Goal: Transaction & Acquisition: Purchase product/service

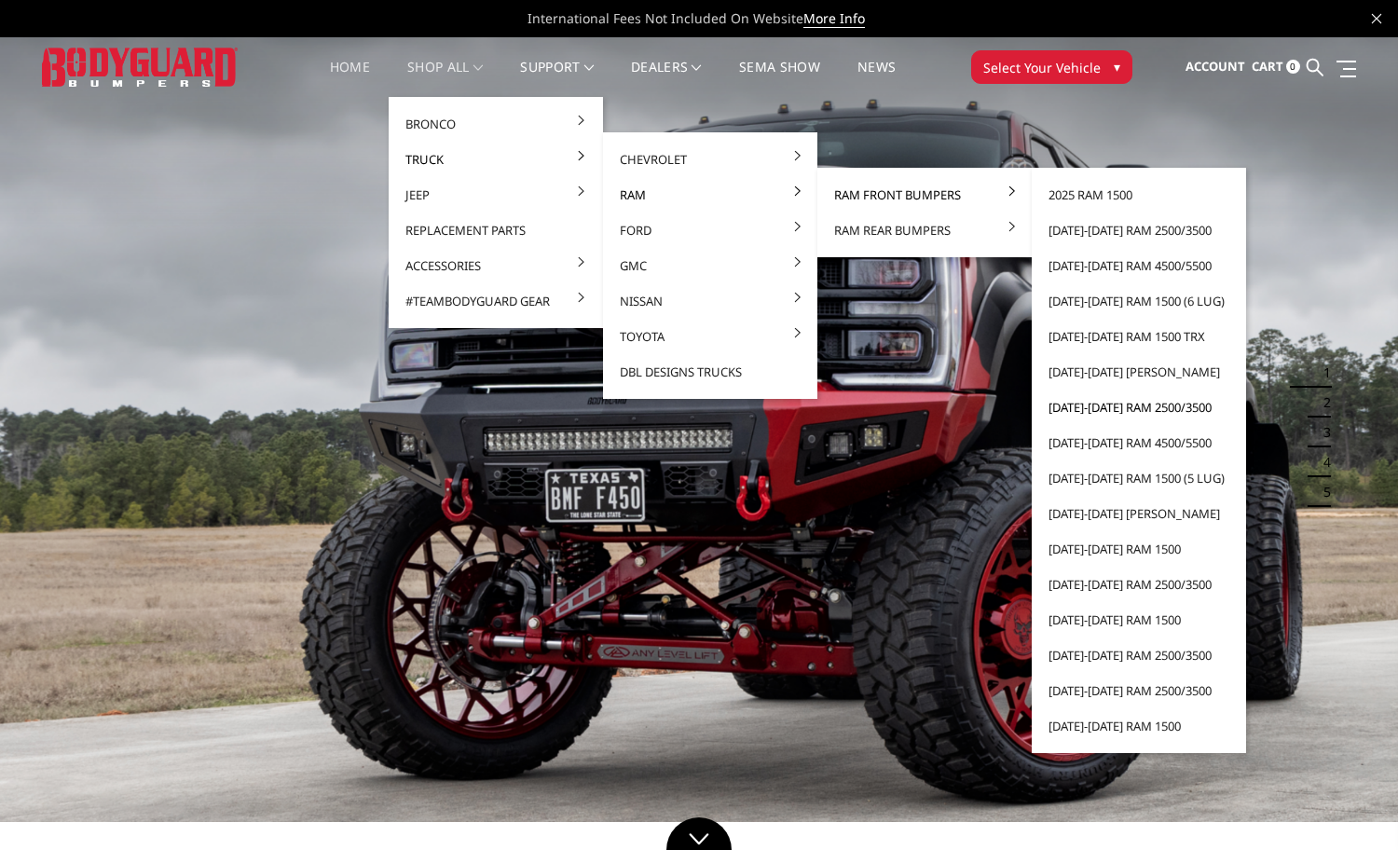
click at [1111, 411] on link "[DATE]-[DATE] Ram 2500/3500" at bounding box center [1138, 407] width 199 height 35
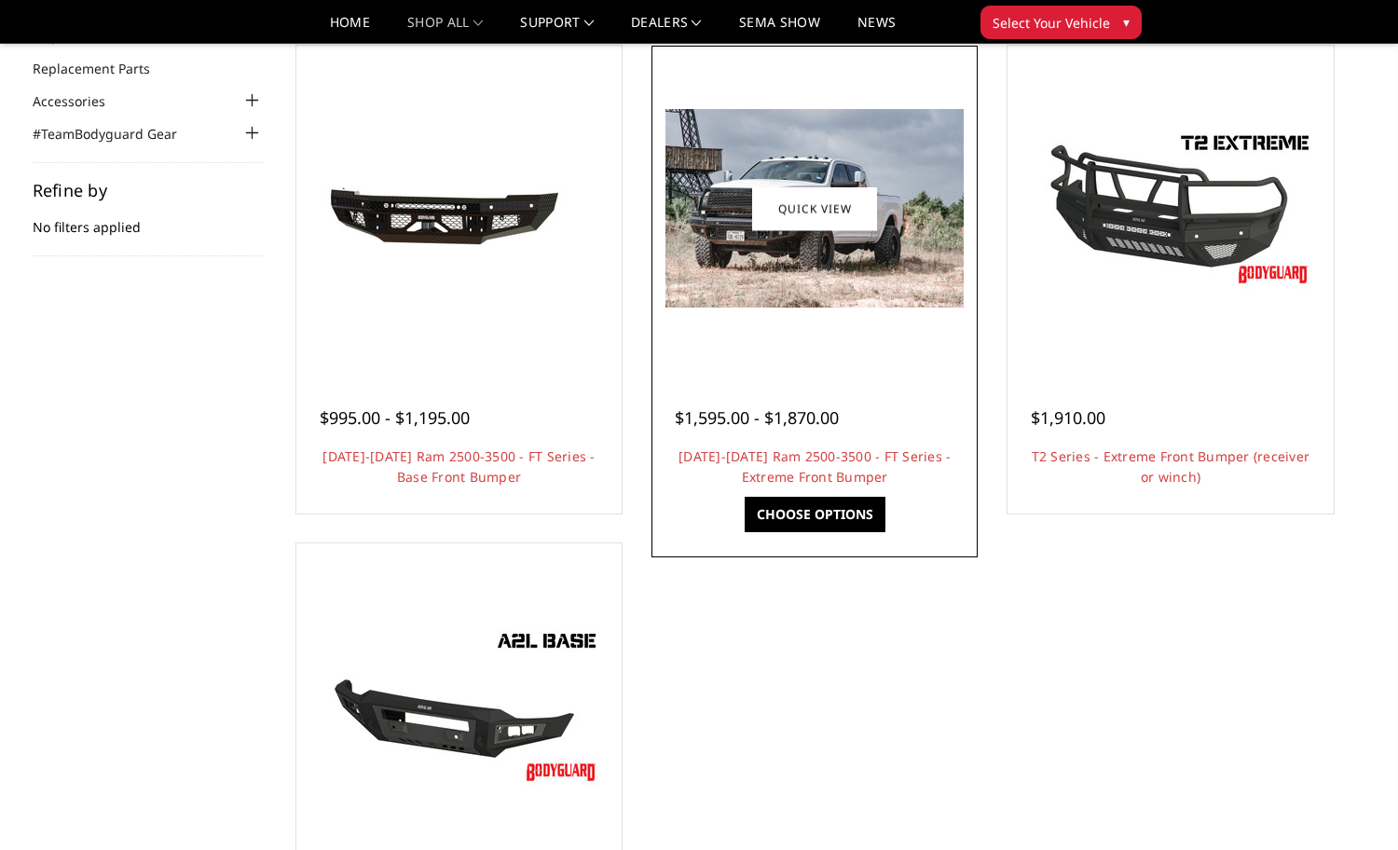
scroll to position [186, 0]
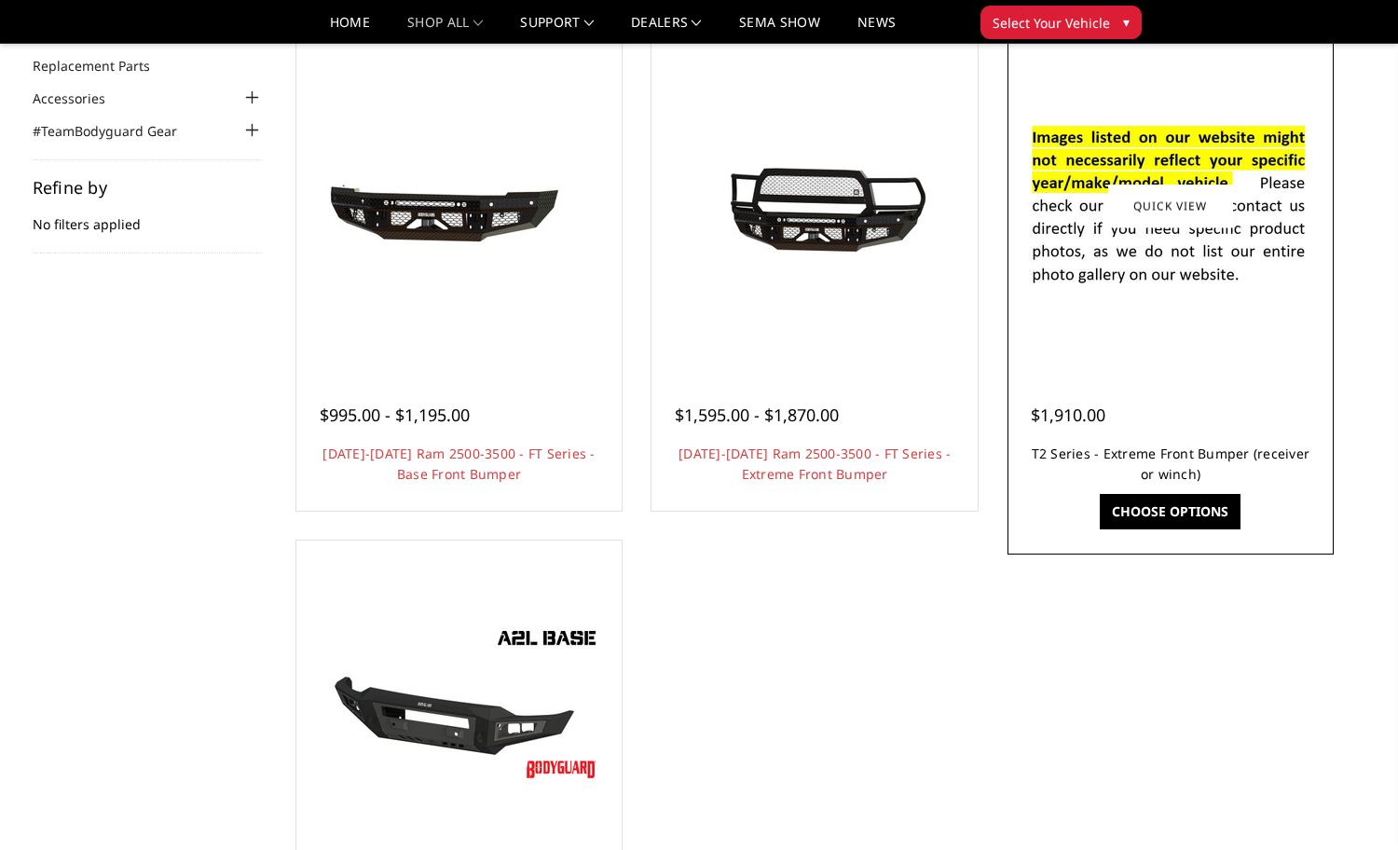
click at [1165, 453] on link "T2 Series - Extreme Front Bumper (receiver or winch)" at bounding box center [1171, 464] width 279 height 38
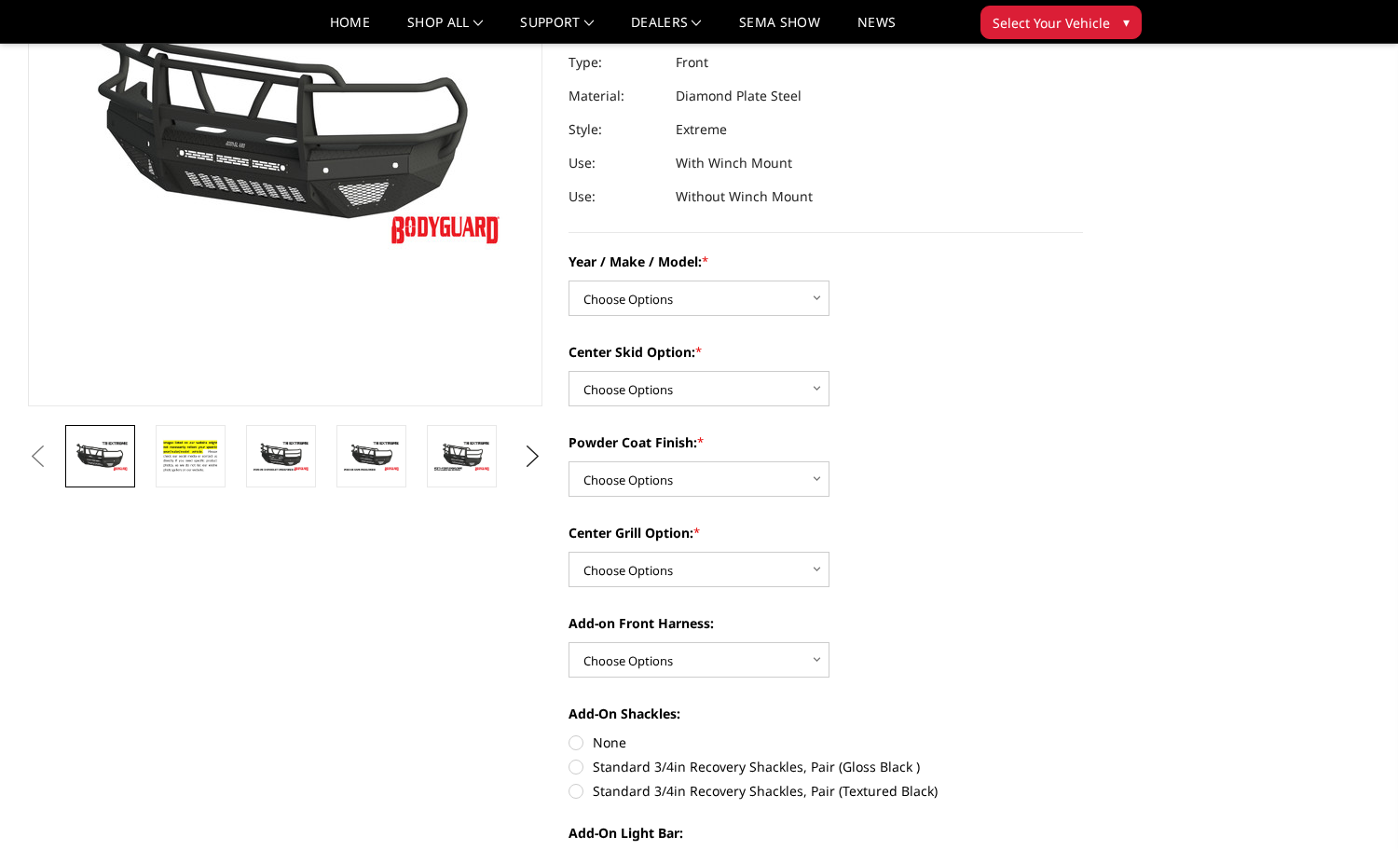
scroll to position [280, 0]
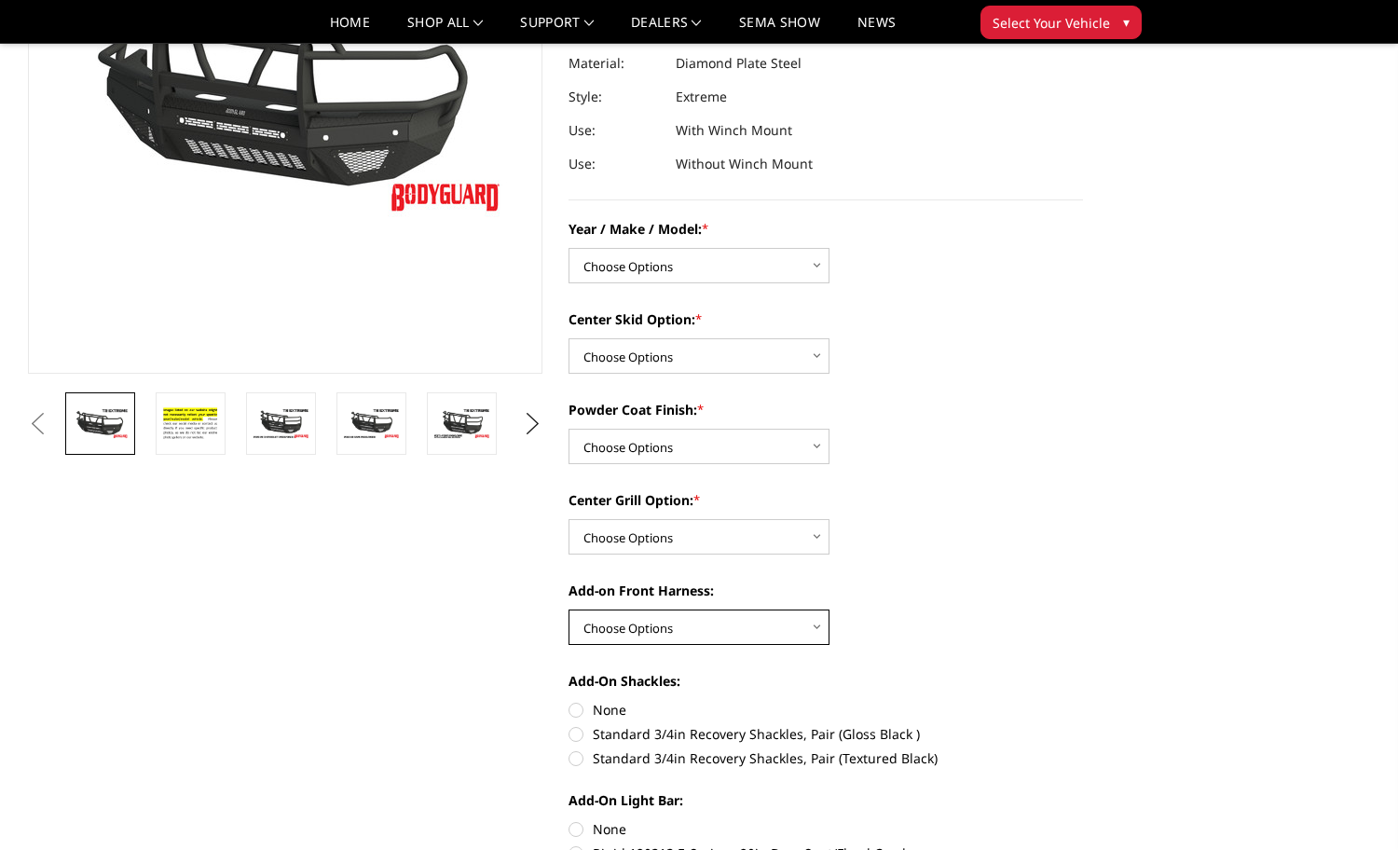
click at [815, 620] on select "Choose Options WITH front camera harness WITHOUT front camera harness" at bounding box center [699, 627] width 261 height 35
click at [813, 625] on select "Choose Options WITH front camera harness WITHOUT front camera harness" at bounding box center [699, 627] width 261 height 35
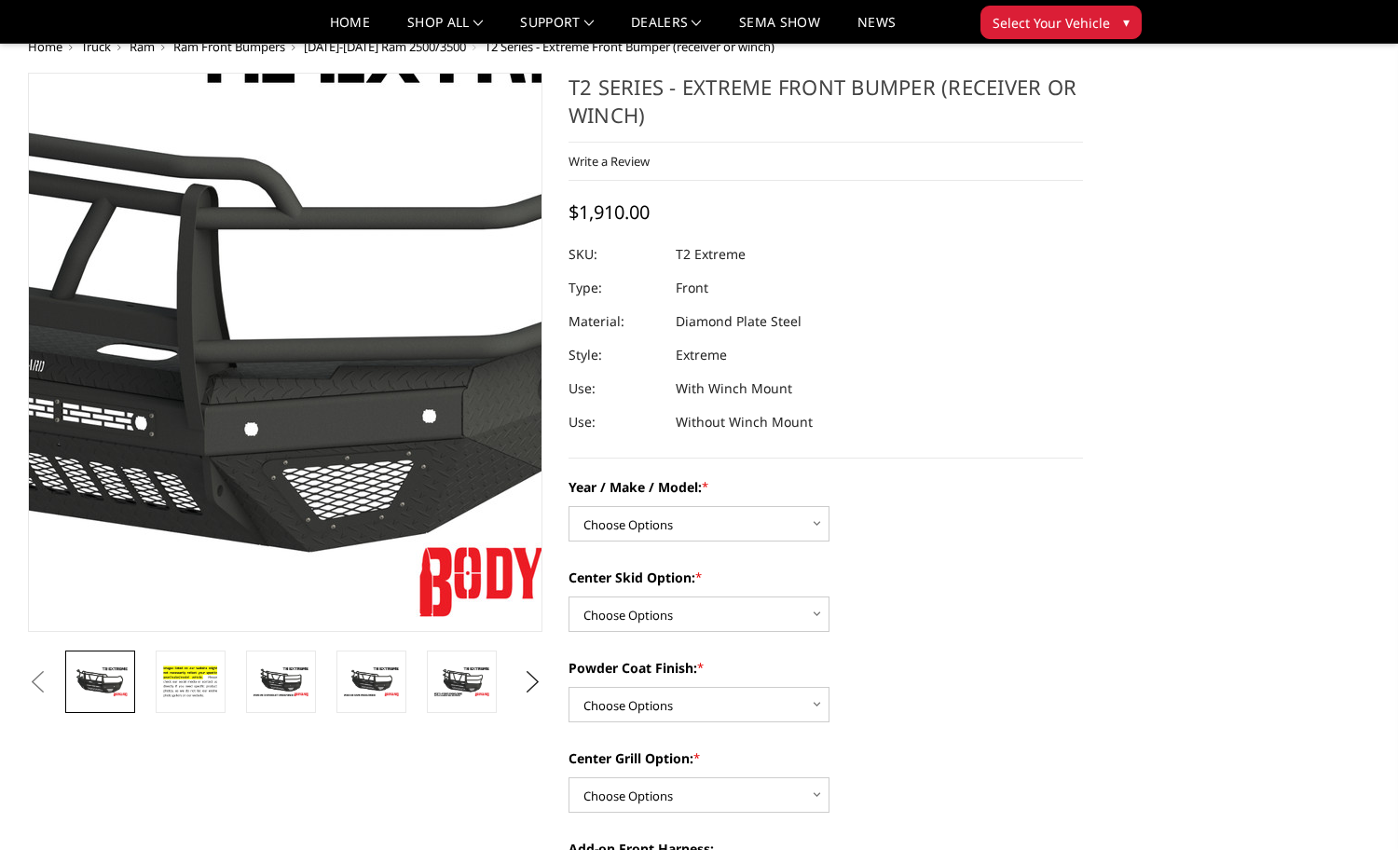
scroll to position [0, 0]
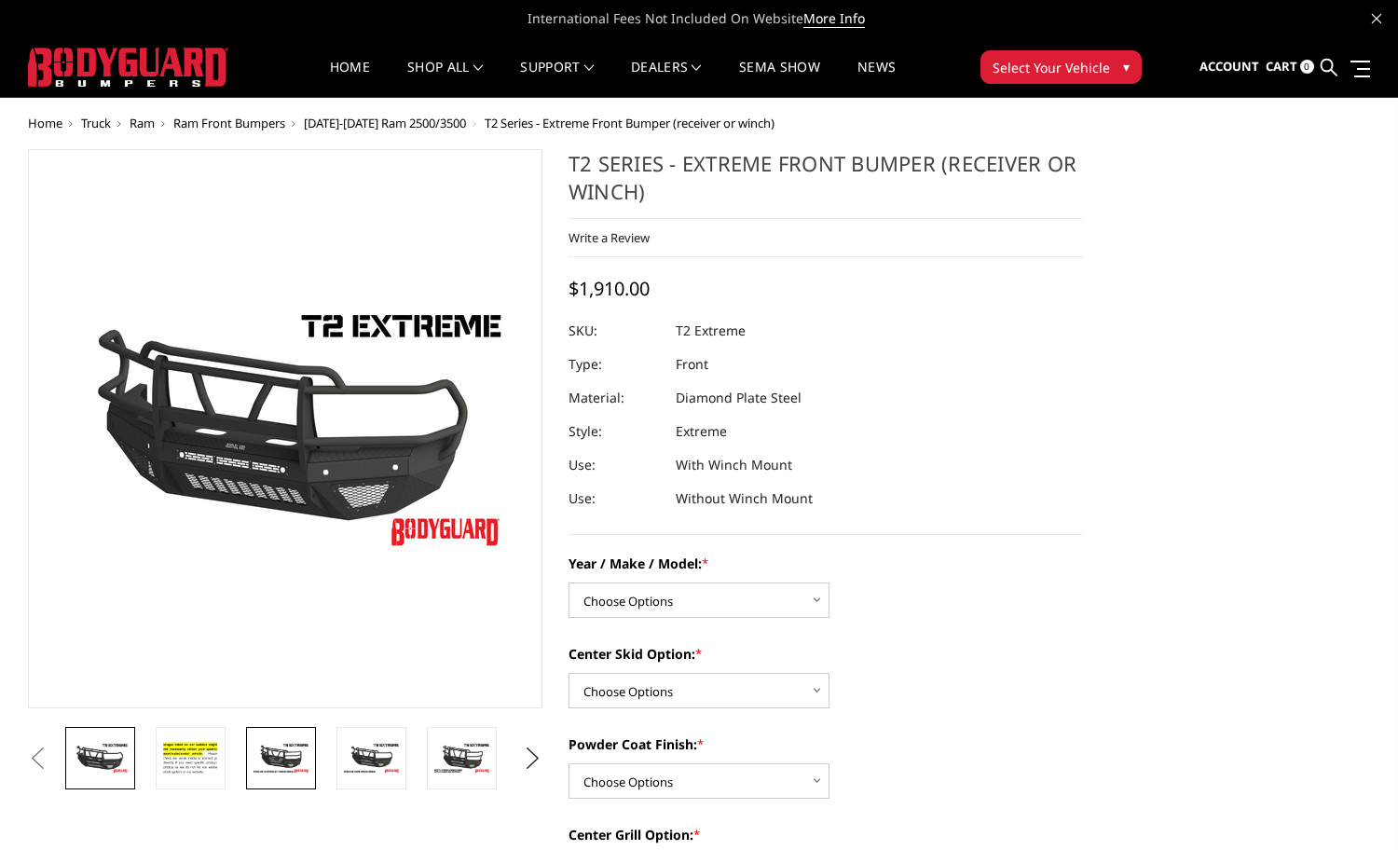
click at [309, 765] on img at bounding box center [281, 758] width 59 height 33
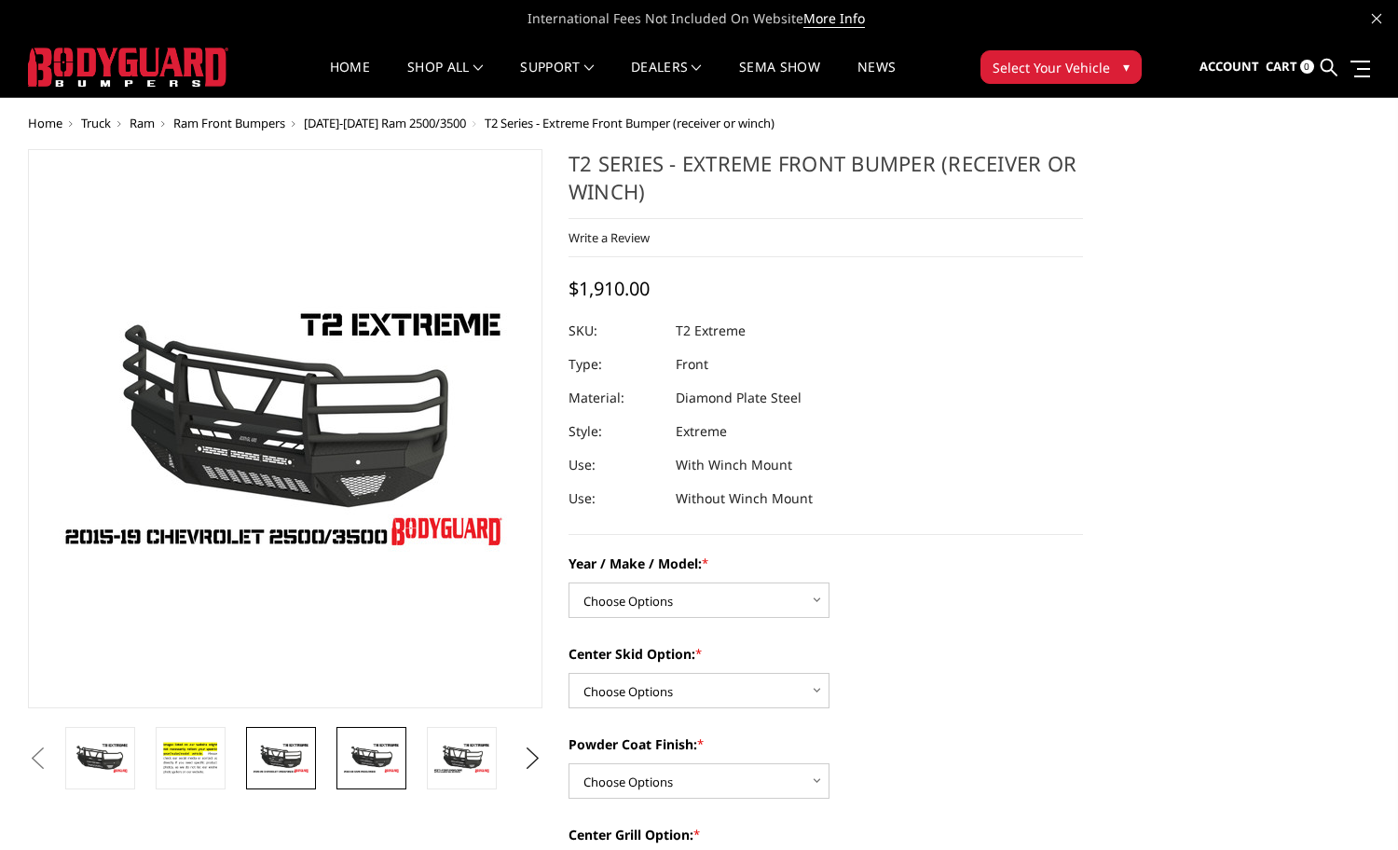
click at [364, 764] on img at bounding box center [371, 758] width 59 height 33
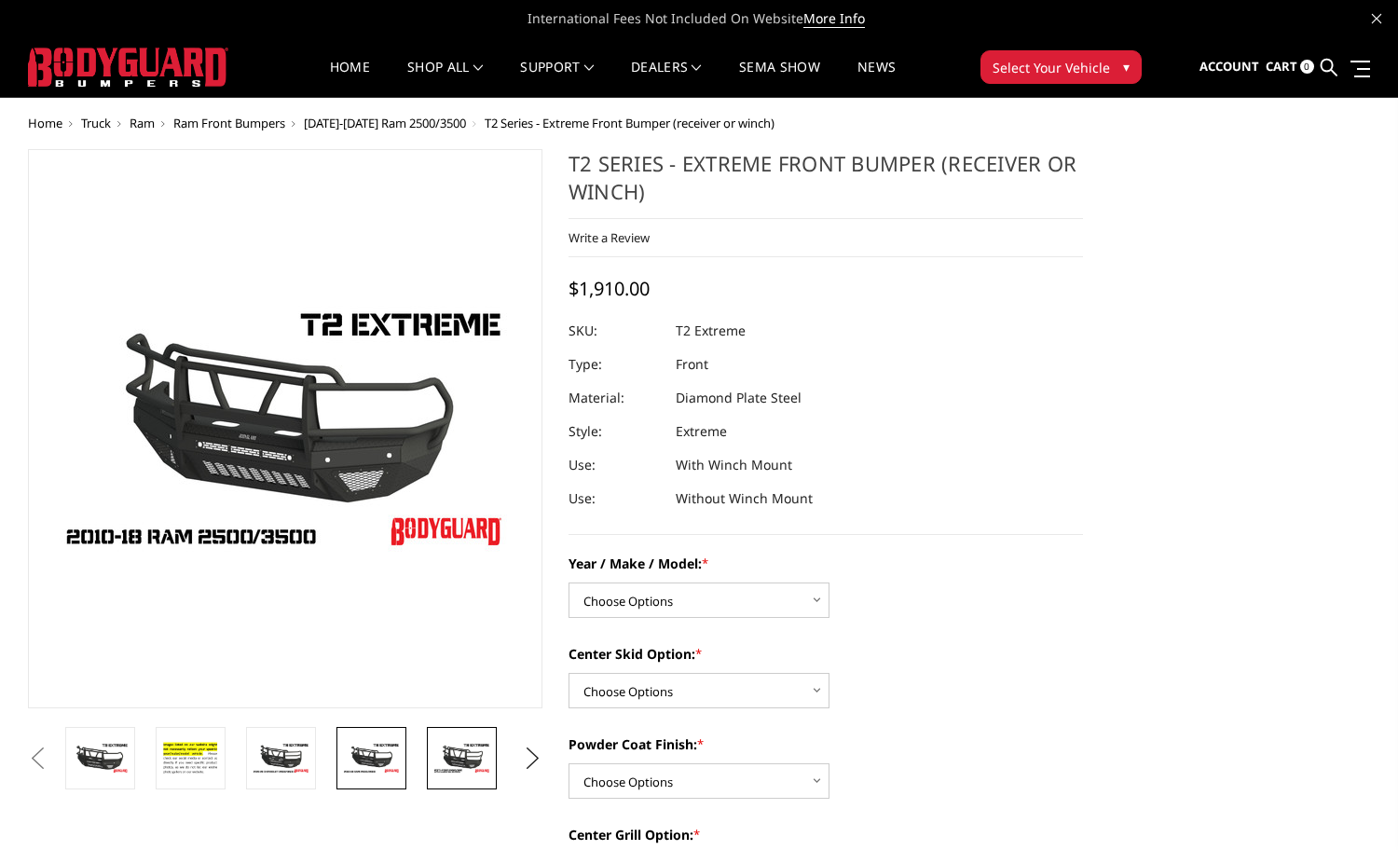
click at [478, 757] on img at bounding box center [462, 758] width 59 height 33
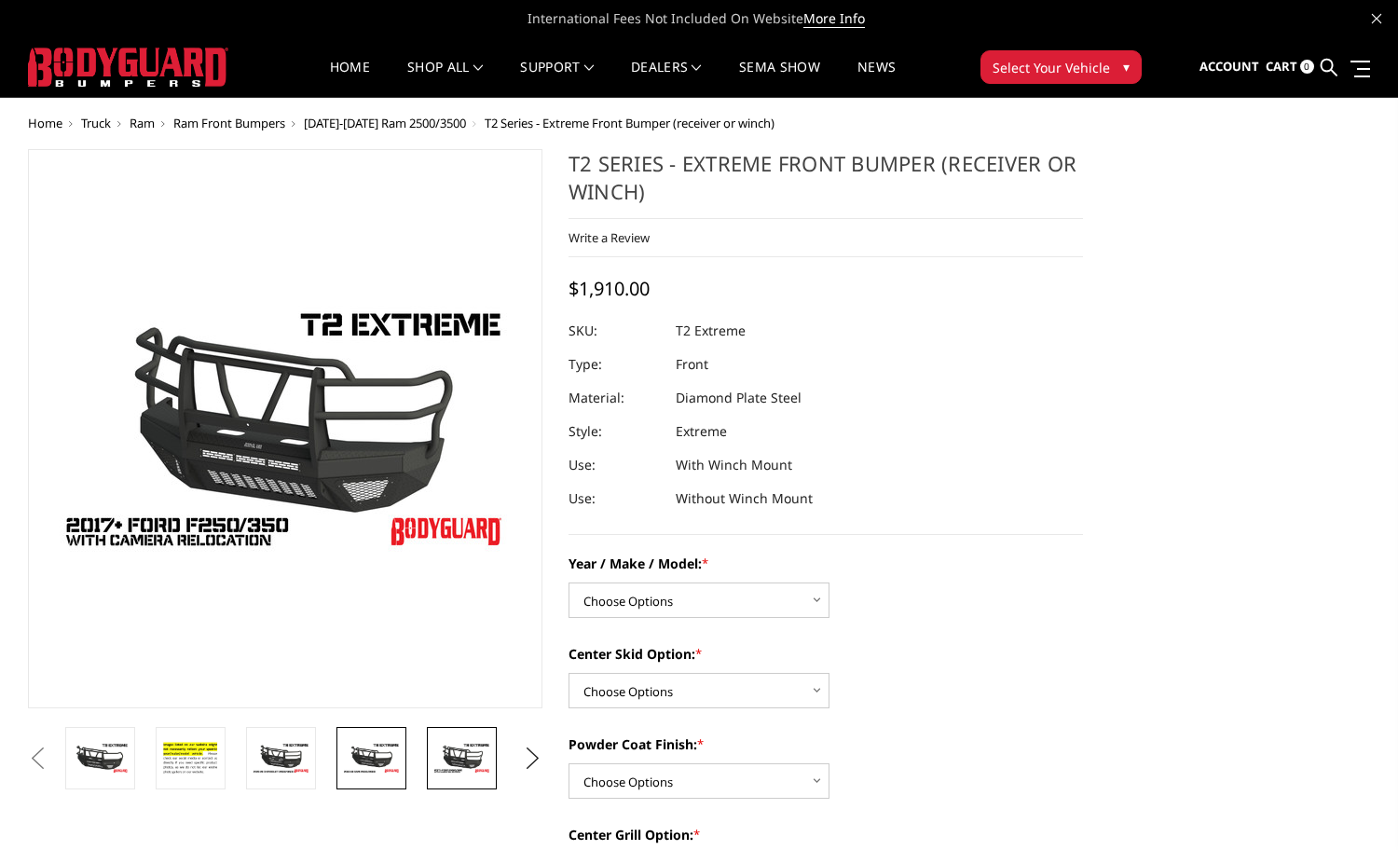
click at [399, 766] on img at bounding box center [371, 758] width 59 height 33
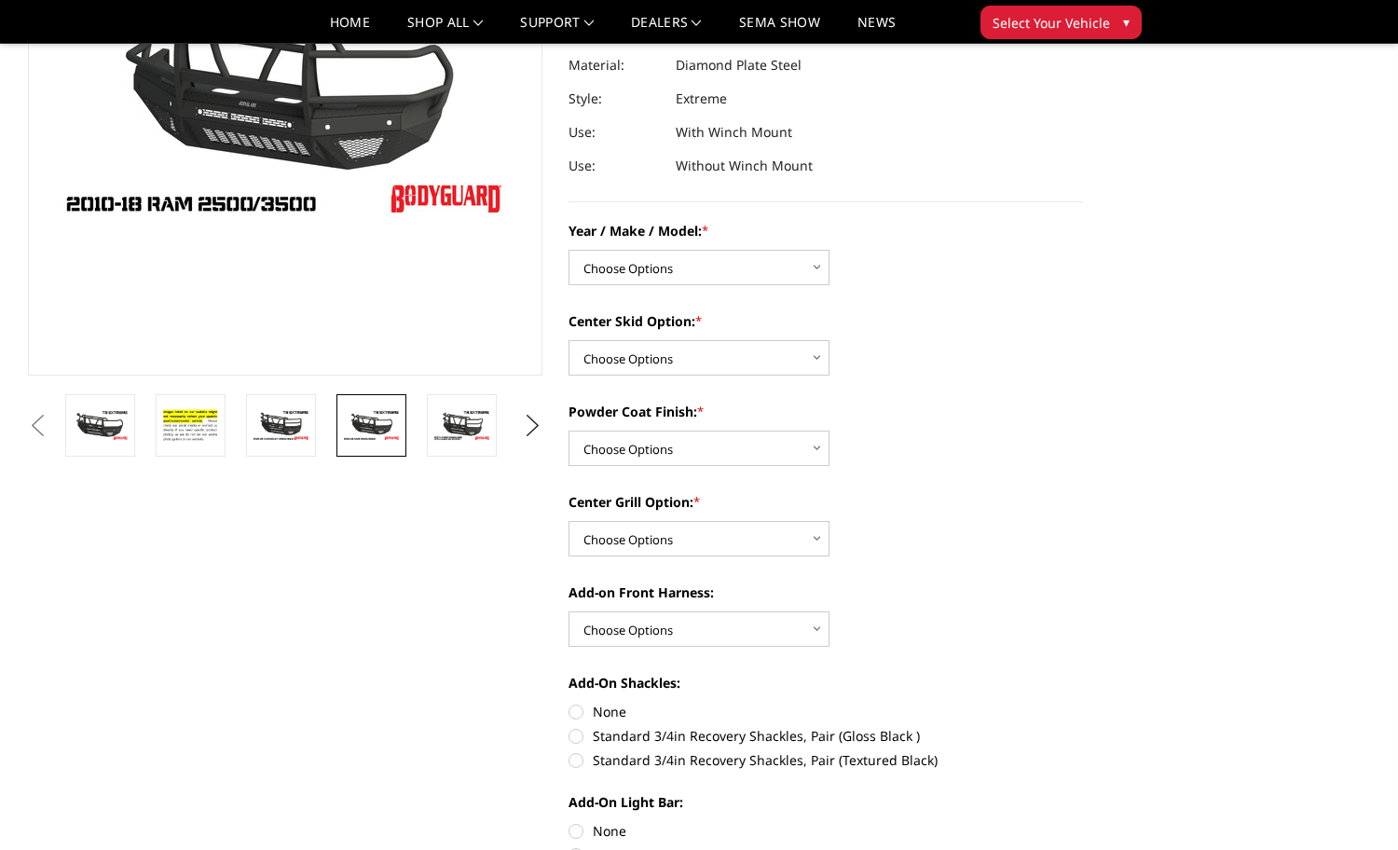
scroll to position [280, 0]
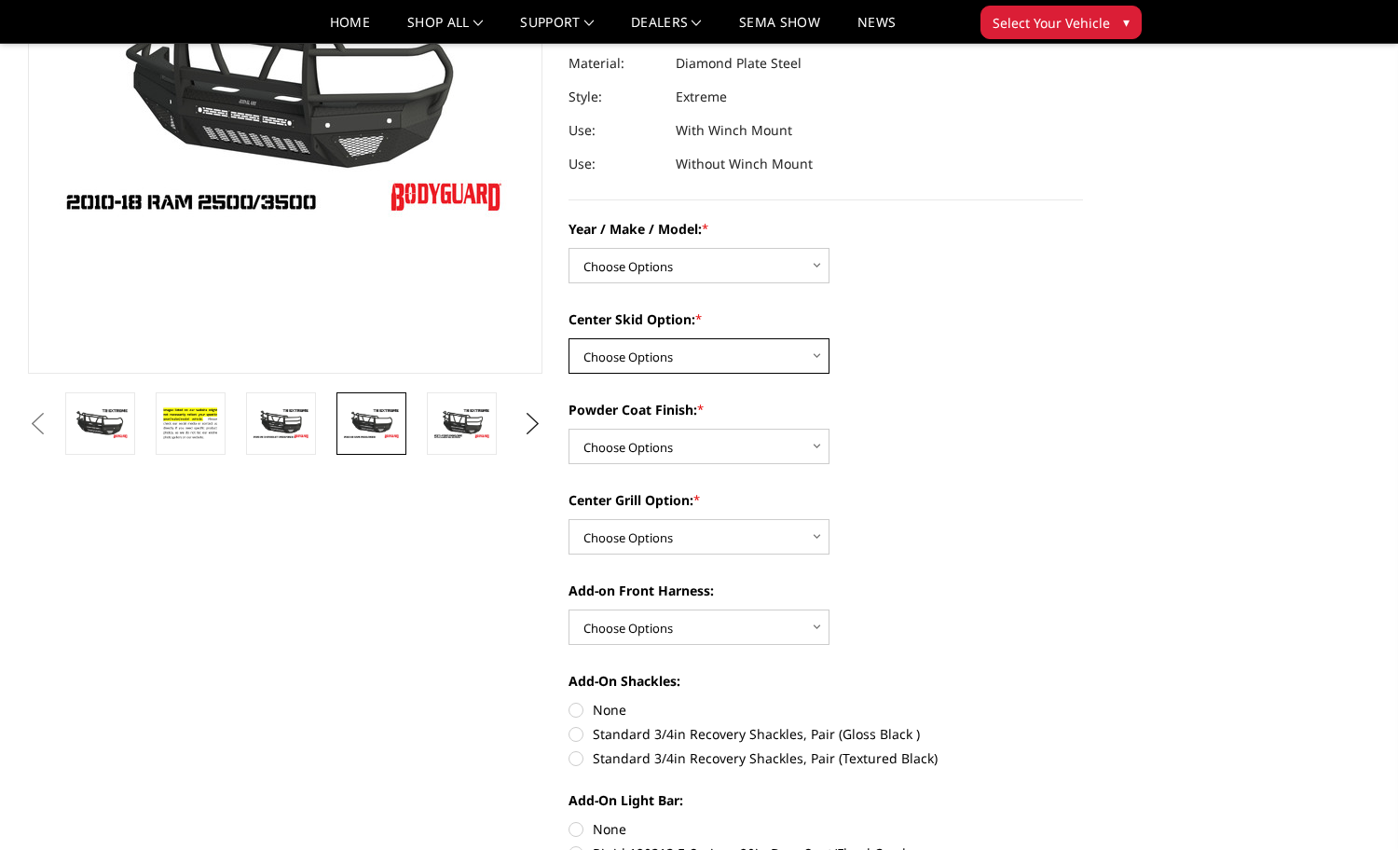
click at [687, 348] on select "Choose Options Standard center skid plate (included) Receiver tube Winch mount …" at bounding box center [699, 355] width 261 height 35
click at [695, 259] on select "Choose Options Chevrolet 19-21 1500 Chevrolet 15-19 2500 / 3500 Chevrolet 20-23…" at bounding box center [699, 265] width 261 height 35
select select "1445"
click at [569, 248] on select "Choose Options Chevrolet 19-21 1500 Chevrolet 15-19 2500 / 3500 Chevrolet 20-23…" at bounding box center [699, 265] width 261 height 35
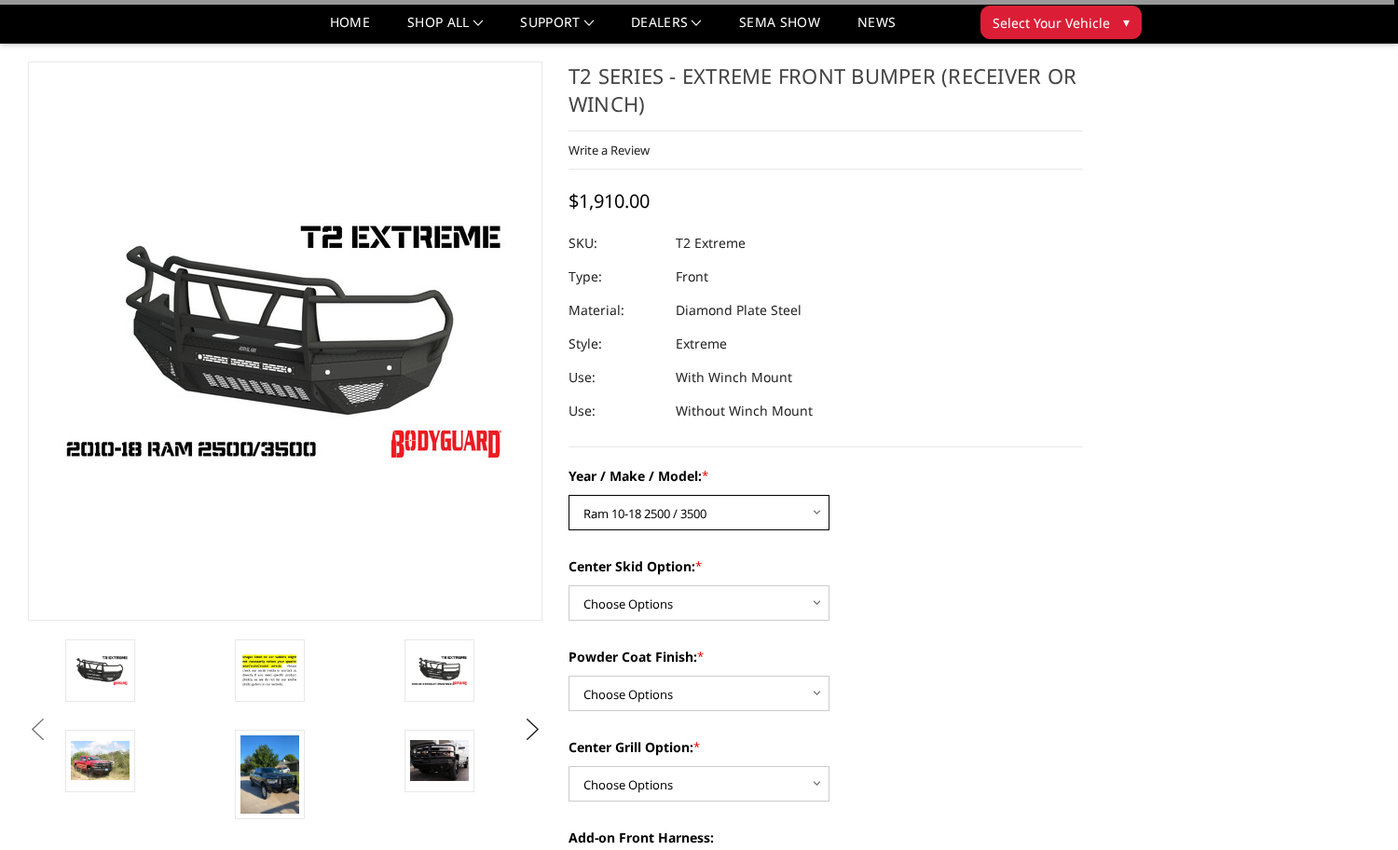
scroll to position [0, 0]
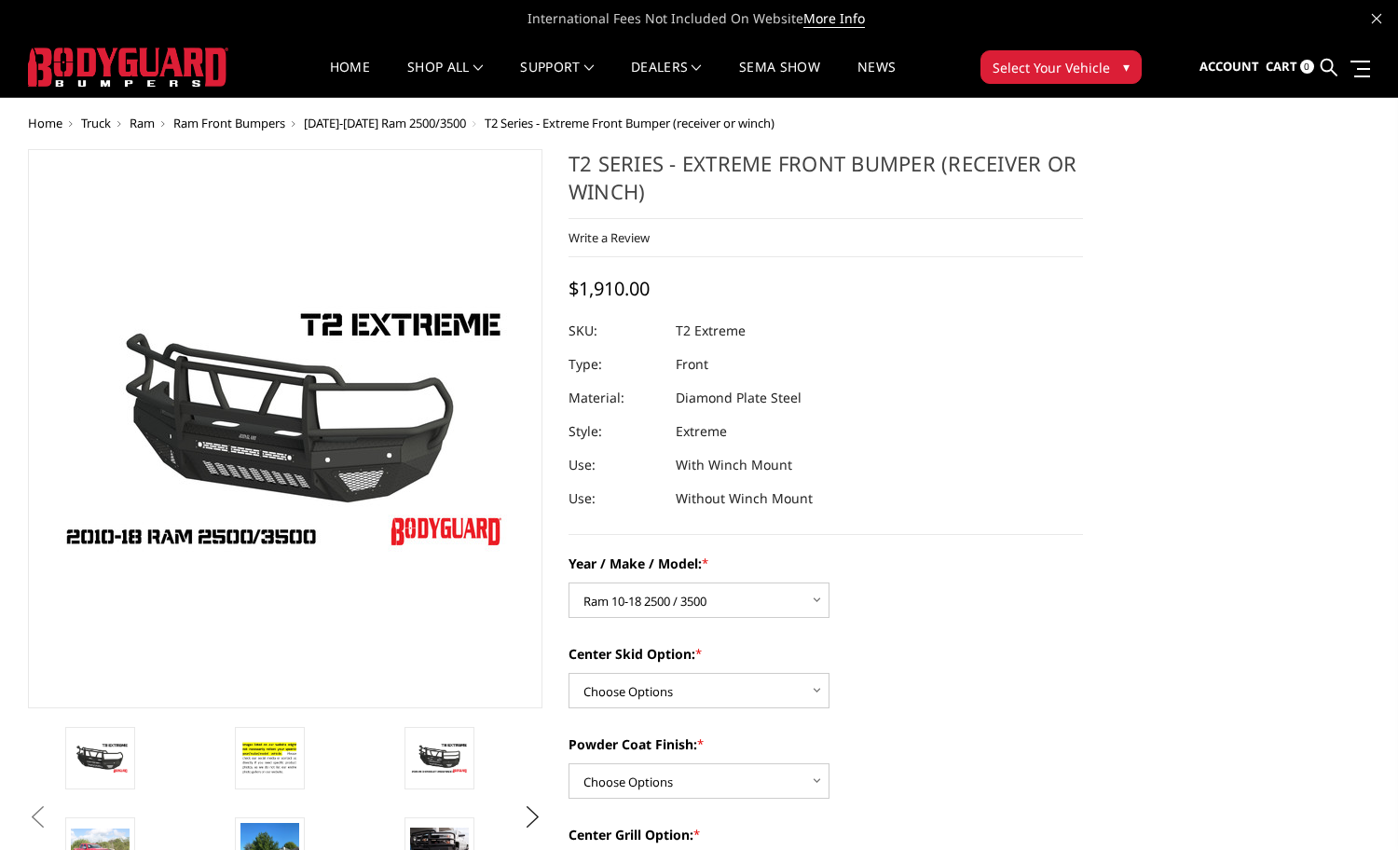
click at [1034, 66] on span "Select Your Vehicle" at bounding box center [1051, 68] width 117 height 20
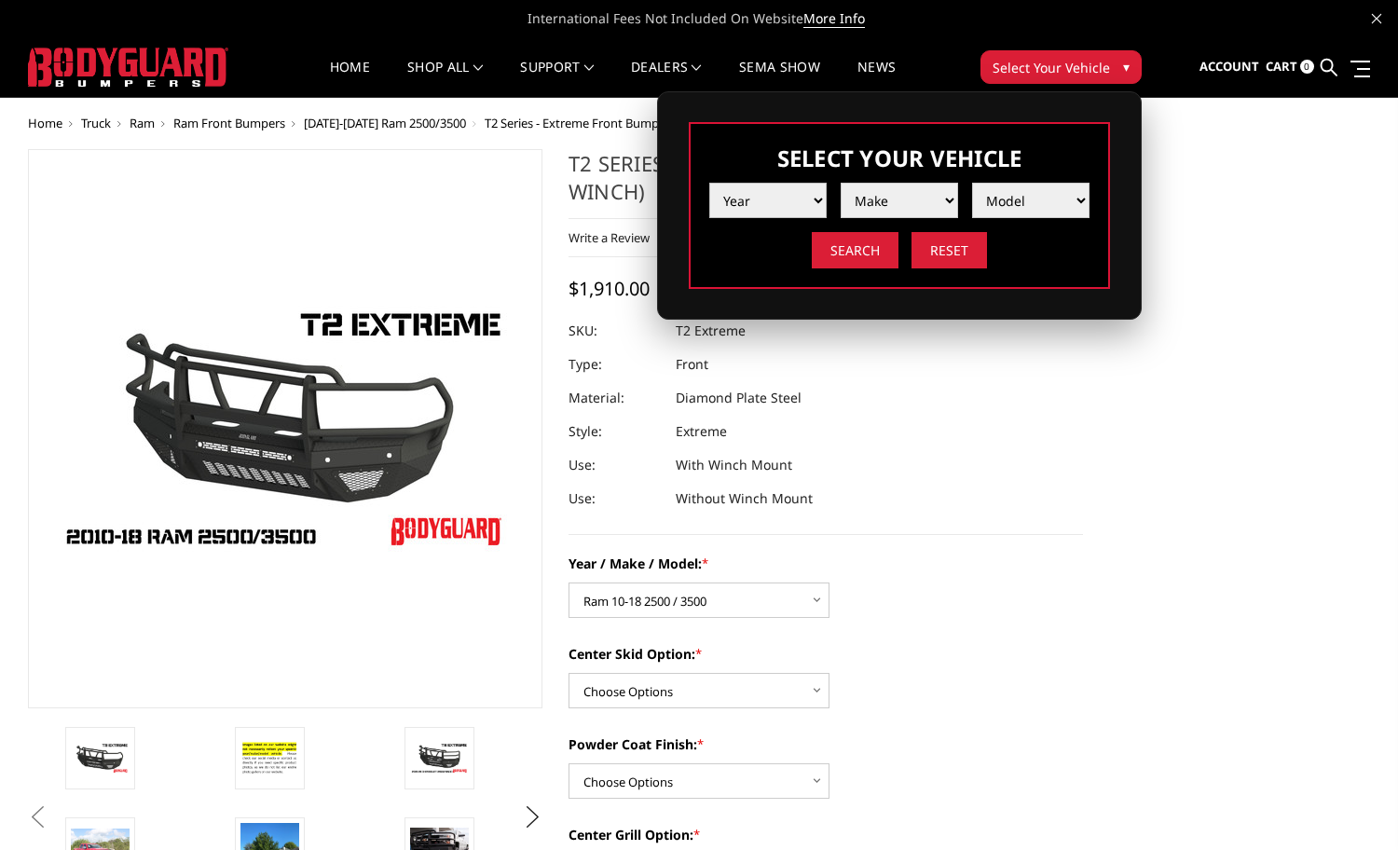
click at [809, 201] on select "Year 2025 2024 2023 2022 2021 2020 2019 2018 2017 2016 2015 2014 2013 2012 2011…" at bounding box center [767, 200] width 117 height 35
select select "yr_2018"
click at [709, 183] on select "Year 2025 2024 2023 2022 2021 2020 2019 2018 2017 2016 2015 2014 2013 2012 2011…" at bounding box center [767, 200] width 117 height 35
click at [905, 191] on select "Make Chevrolet Ford GMC Nissan Ram Toyota" at bounding box center [899, 200] width 117 height 35
select select "mk_ram"
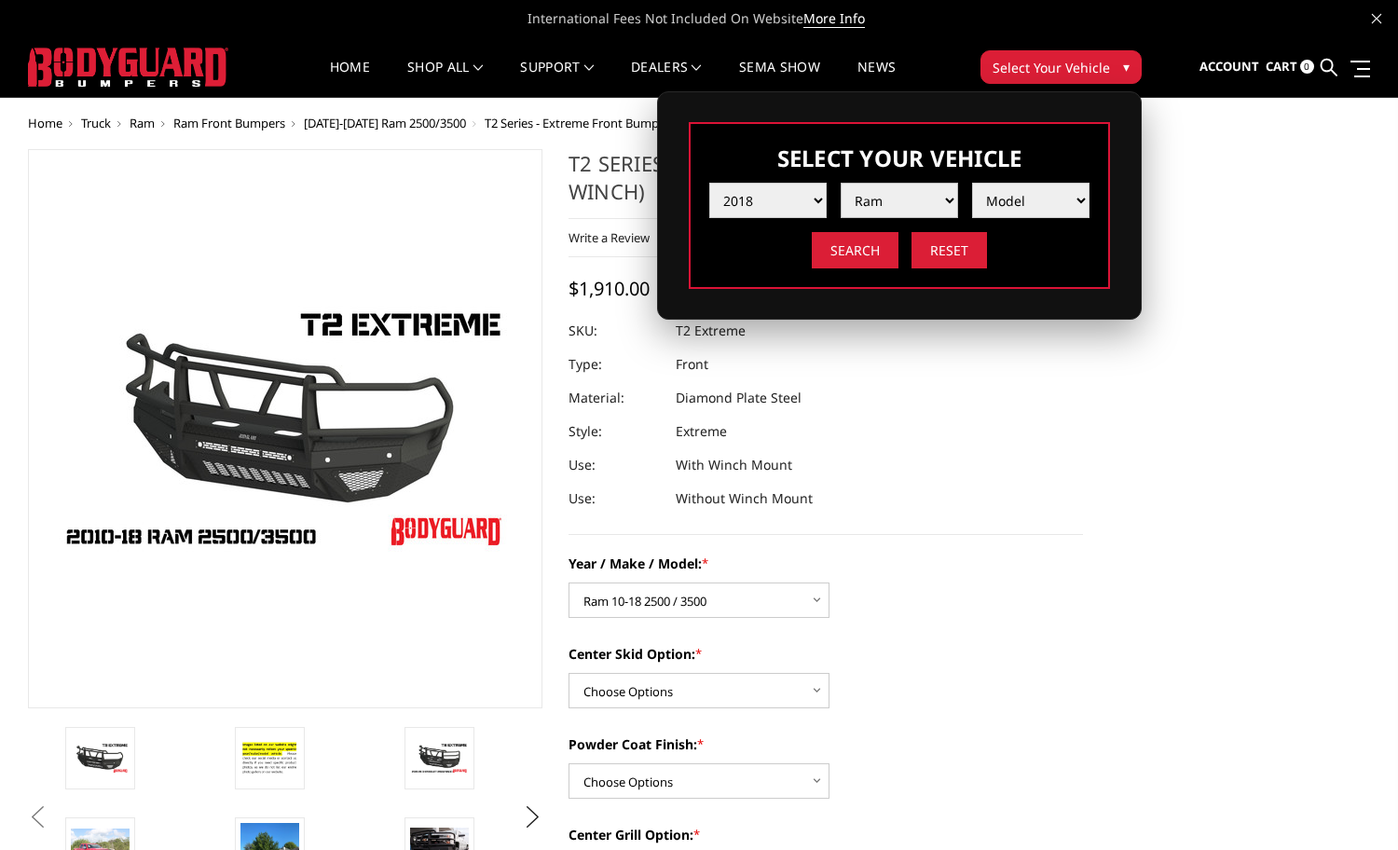
click at [841, 183] on select "Make Chevrolet Ford GMC Nissan Ram Toyota" at bounding box center [899, 200] width 117 height 35
click at [1026, 194] on select "Model 1500 5-Lug 1500 Rebel 2500 / 3500 4500 / 5500" at bounding box center [1030, 200] width 117 height 35
select select "md_4500-5500"
click at [972, 183] on select "Model 1500 5-Lug 1500 Rebel 2500 / 3500 4500 / 5500" at bounding box center [1030, 200] width 117 height 35
click at [864, 244] on input "Search" at bounding box center [855, 250] width 87 height 36
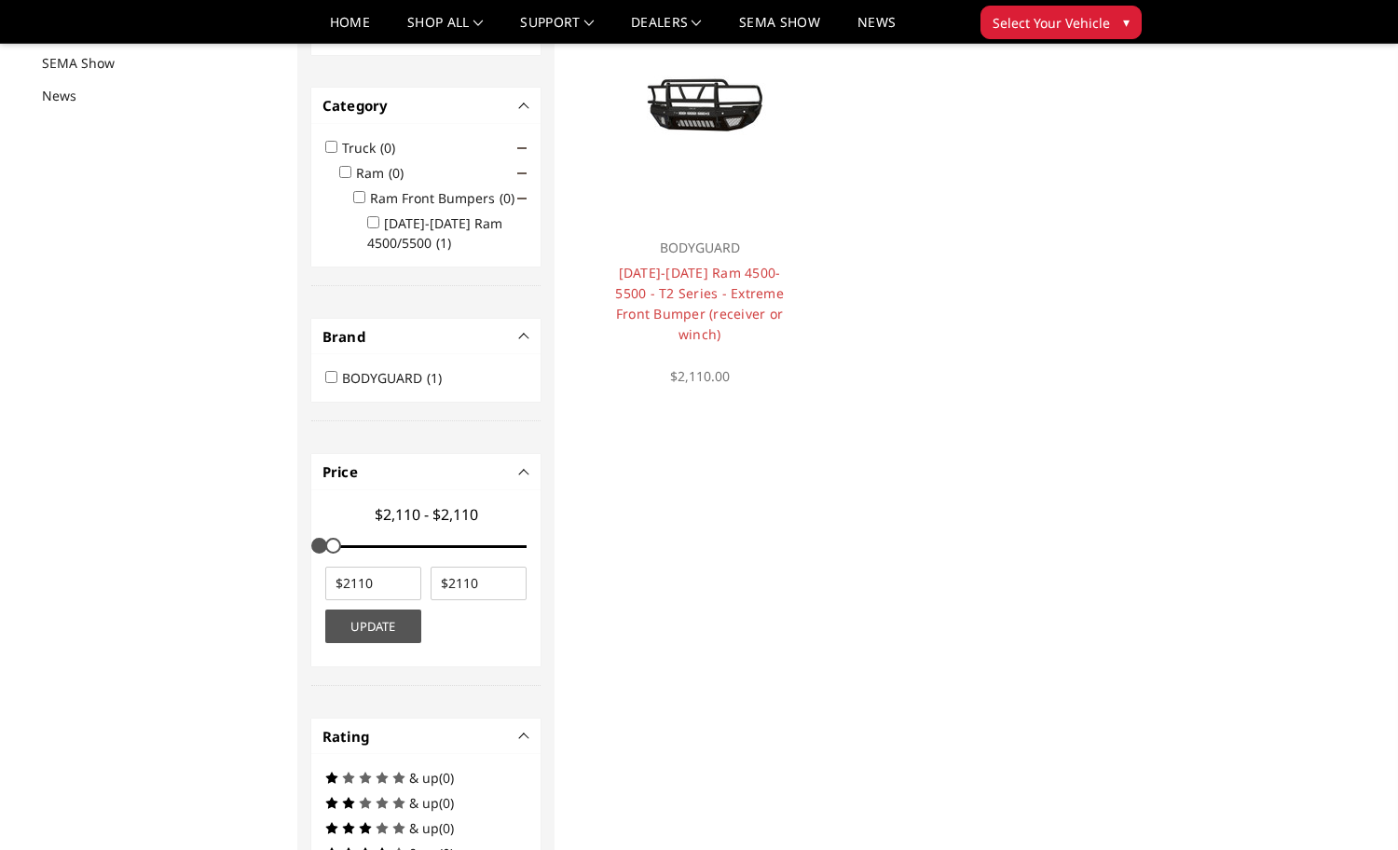
scroll to position [241, 0]
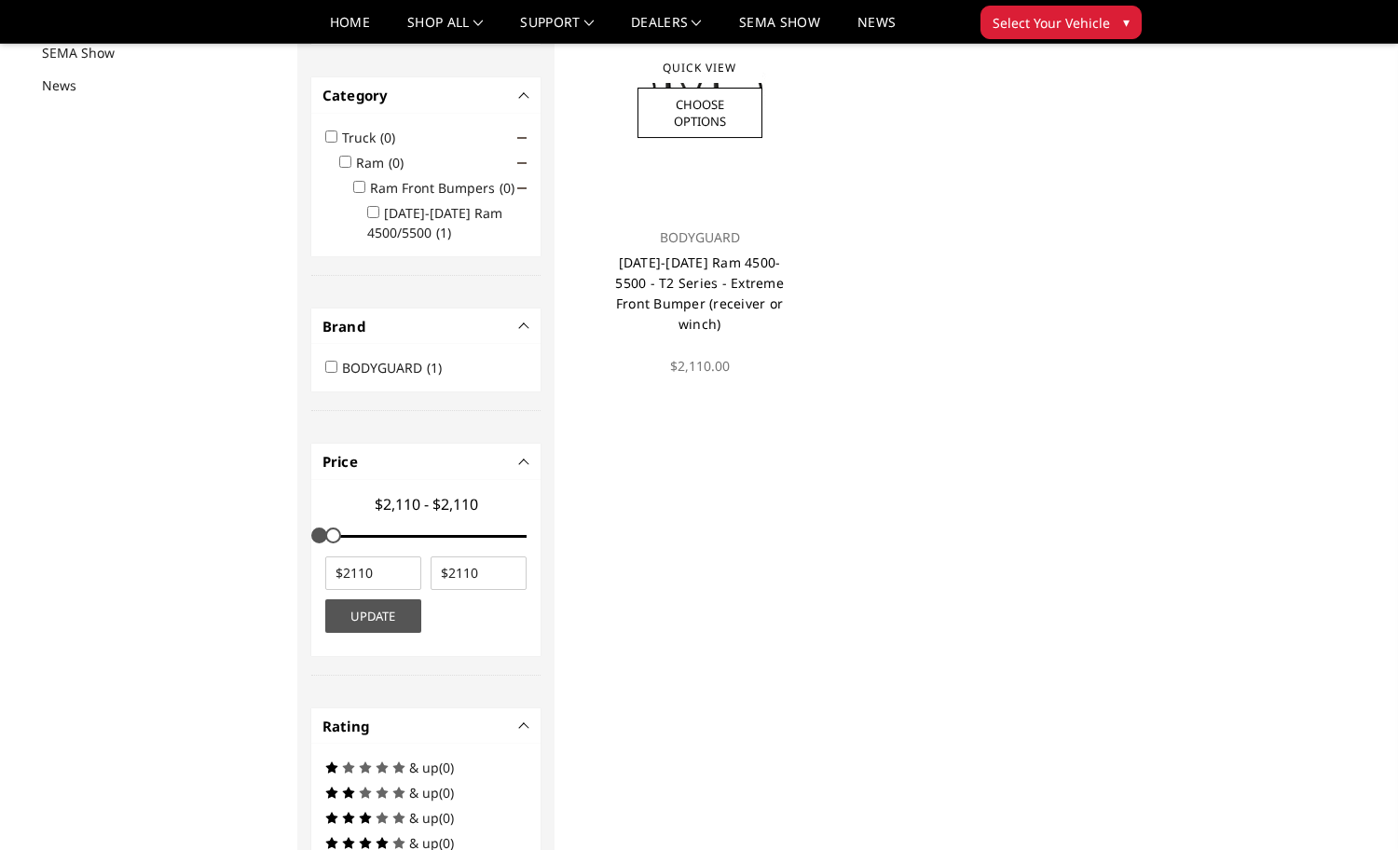
click at [733, 278] on link "[DATE]-[DATE] Ram 4500-5500 - T2 Series - Extreme Front Bumper (receiver or win…" at bounding box center [699, 293] width 169 height 79
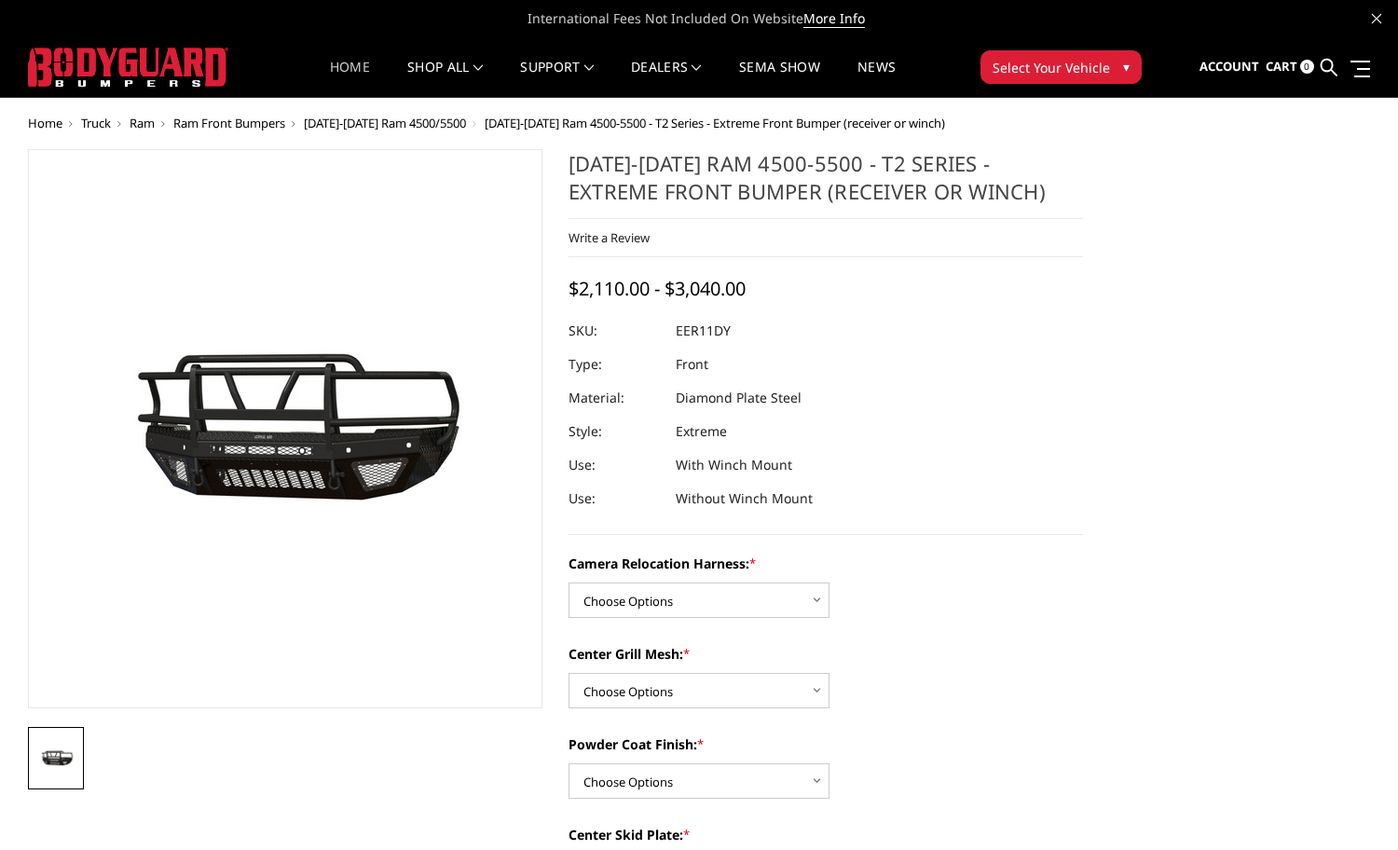
click at [341, 61] on link "Home" at bounding box center [350, 79] width 40 height 36
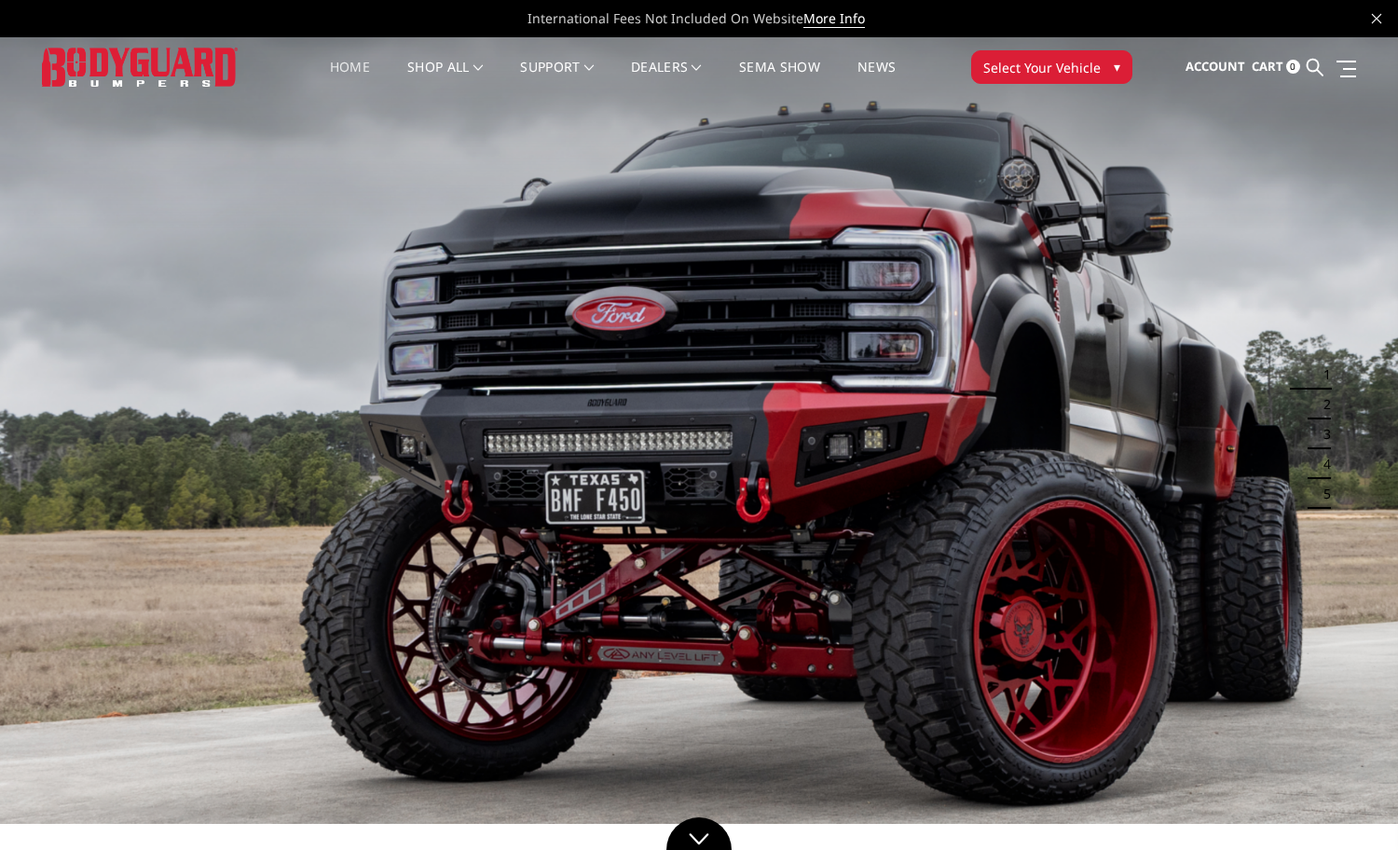
click at [1322, 372] on button "1" at bounding box center [1321, 375] width 19 height 30
click at [1319, 414] on button "2" at bounding box center [1321, 405] width 19 height 30
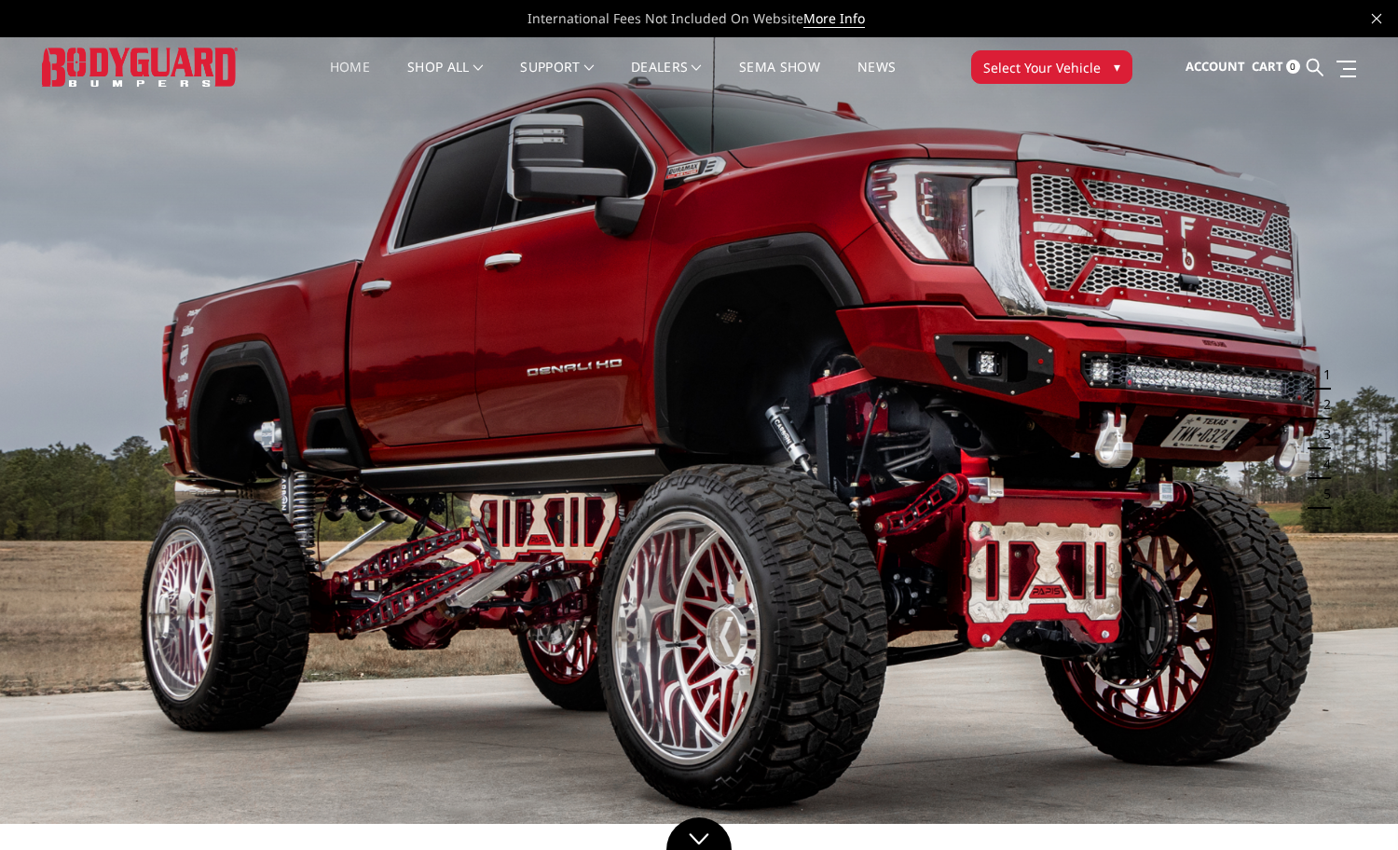
click at [1329, 430] on button "3" at bounding box center [1321, 434] width 19 height 30
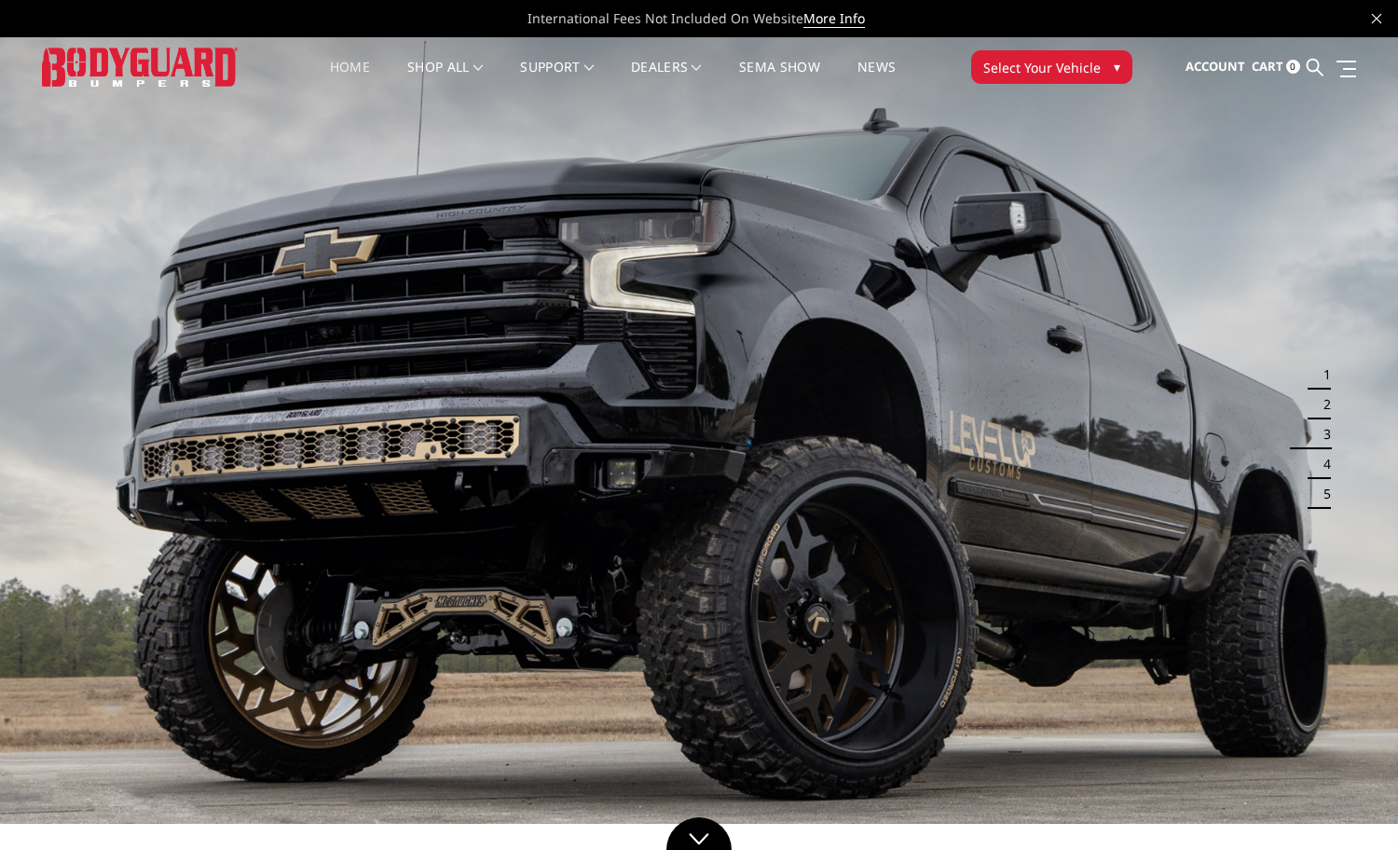
click at [1327, 454] on button "4" at bounding box center [1321, 464] width 19 height 30
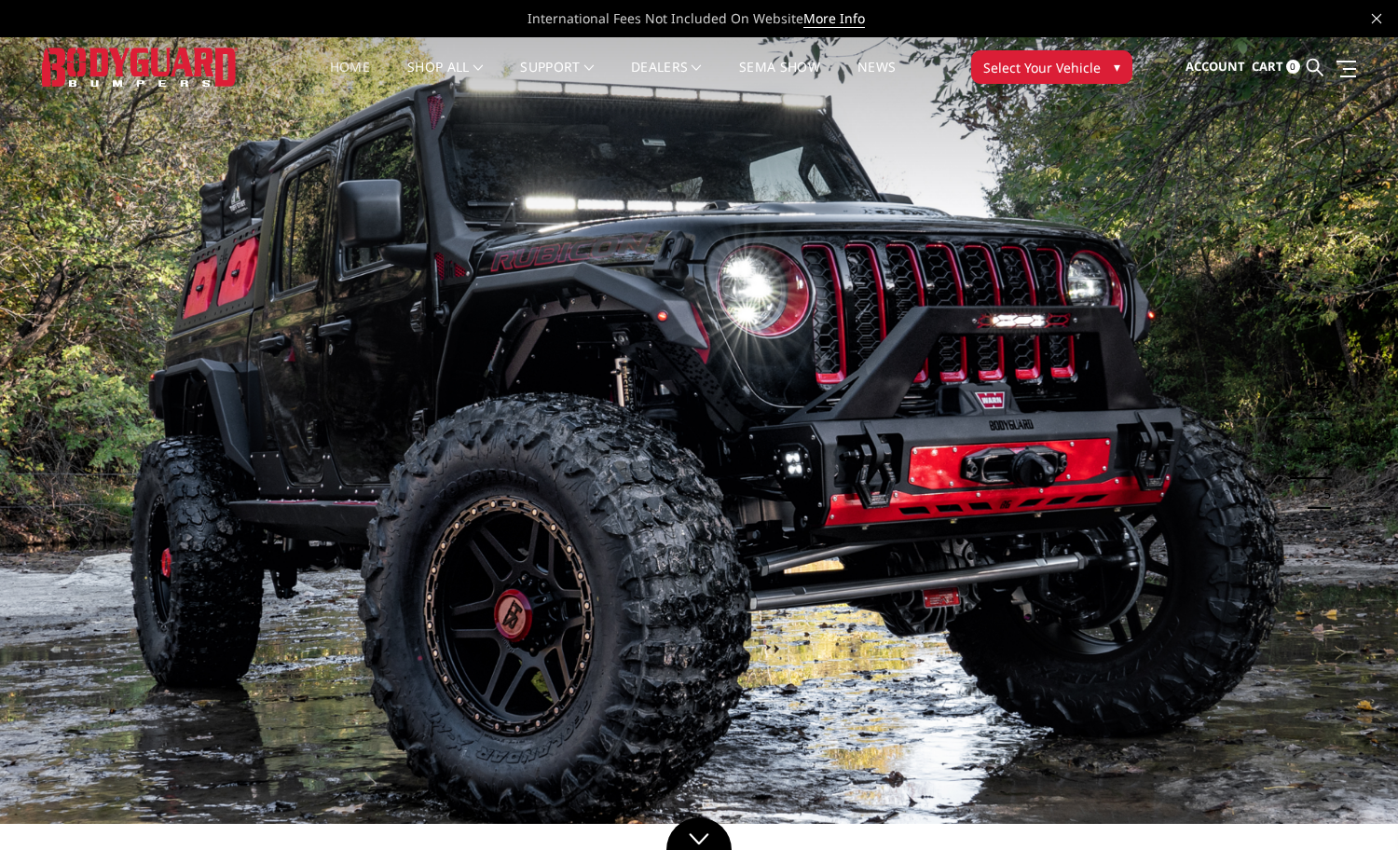
click at [1326, 487] on button "5" at bounding box center [1321, 494] width 19 height 30
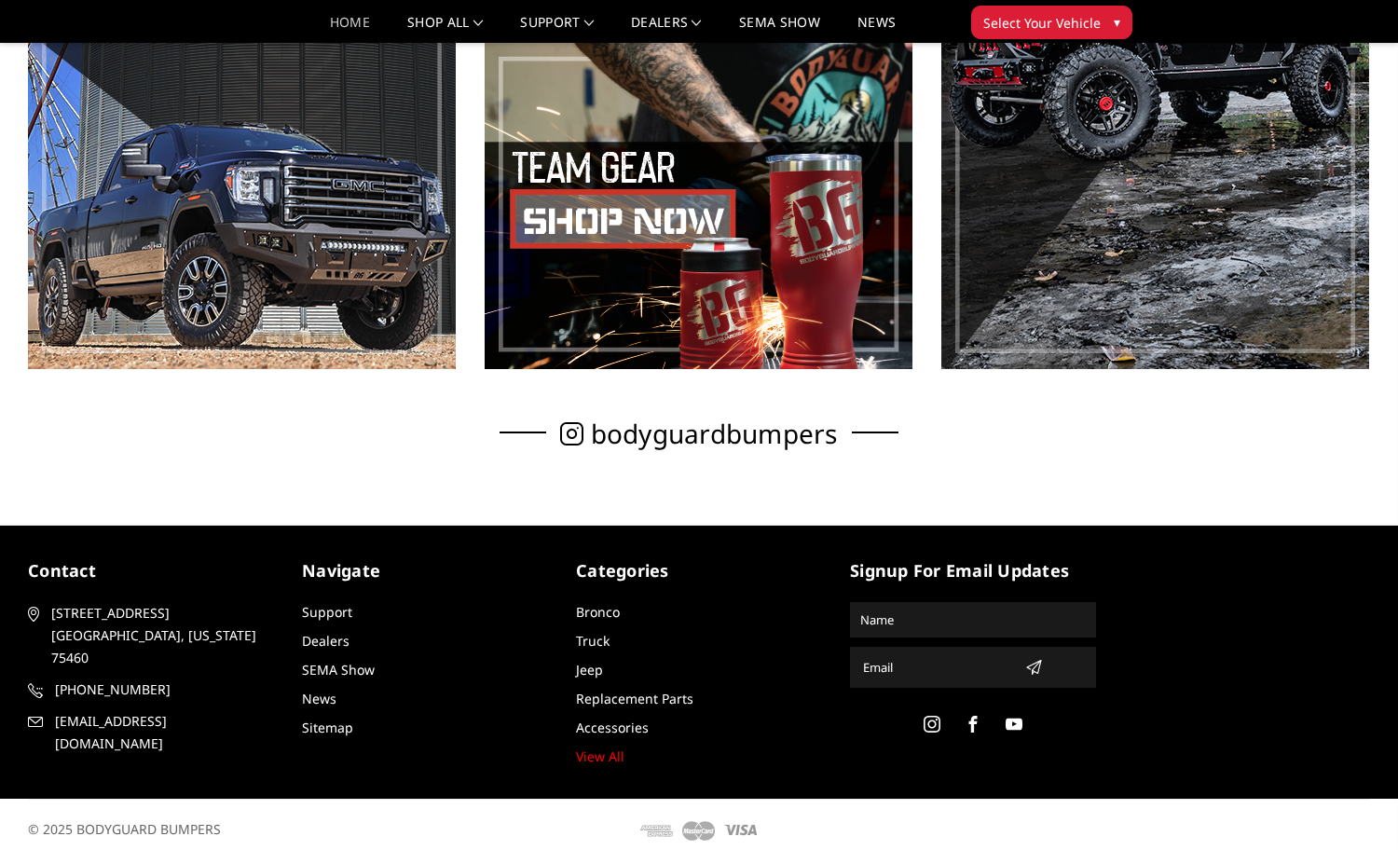
scroll to position [1101, 0]
